Goal: Navigation & Orientation: Find specific page/section

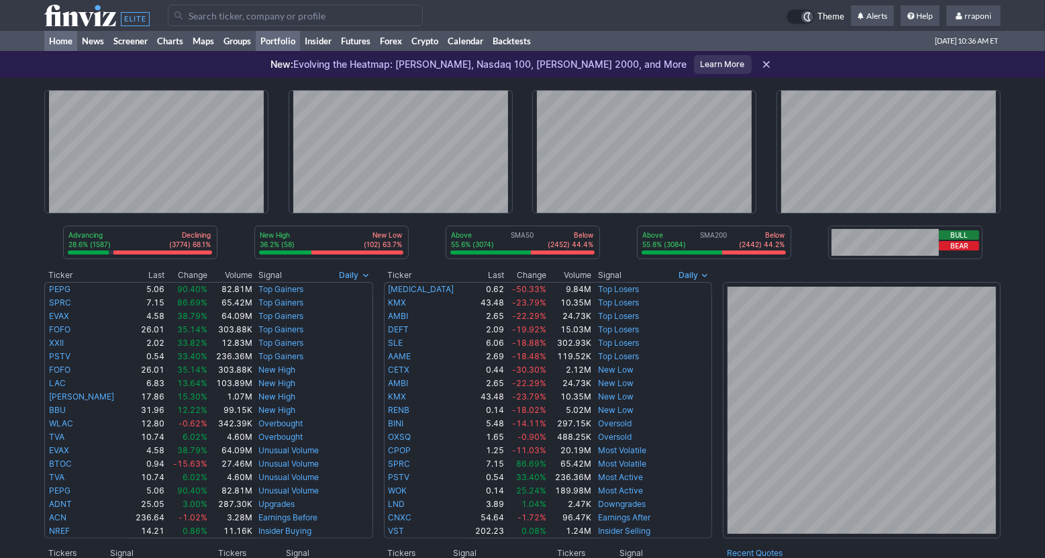
click at [295, 46] on link "Portfolio" at bounding box center [278, 41] width 44 height 20
click at [297, 40] on link "Portfolio" at bounding box center [278, 41] width 44 height 20
